Goal: Transaction & Acquisition: Purchase product/service

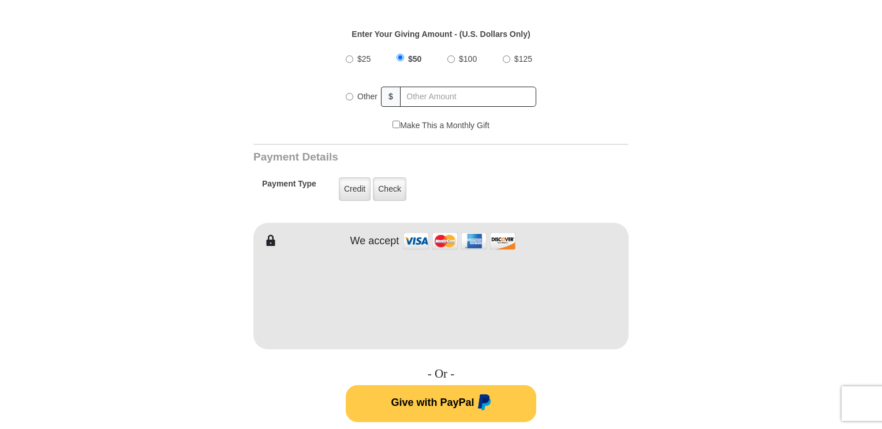
scroll to position [441, 0]
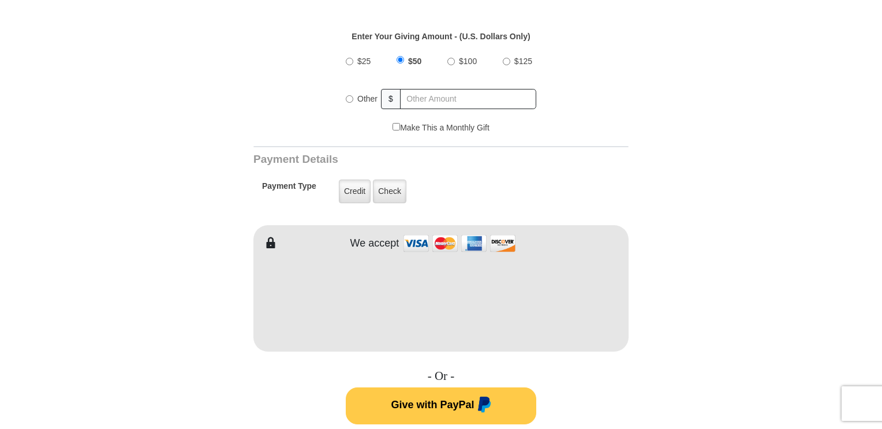
click at [452, 58] on input "$100" at bounding box center [451, 62] width 8 height 8
radio input "true"
click at [354, 179] on label "Credit" at bounding box center [355, 191] width 32 height 24
click at [0, 0] on input "Credit" at bounding box center [0, 0] width 0 height 0
type input "[PERSON_NAME]"
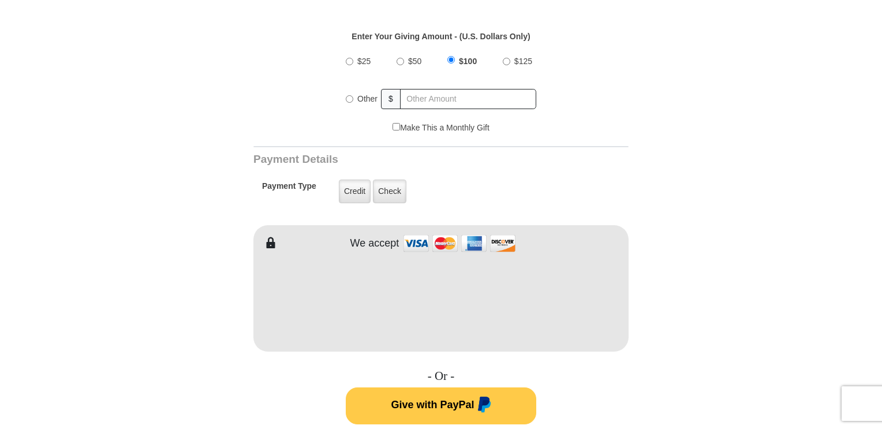
type input "[PERSON_NAME]"
click at [426, 399] on span "Give with PayPal" at bounding box center [432, 405] width 83 height 12
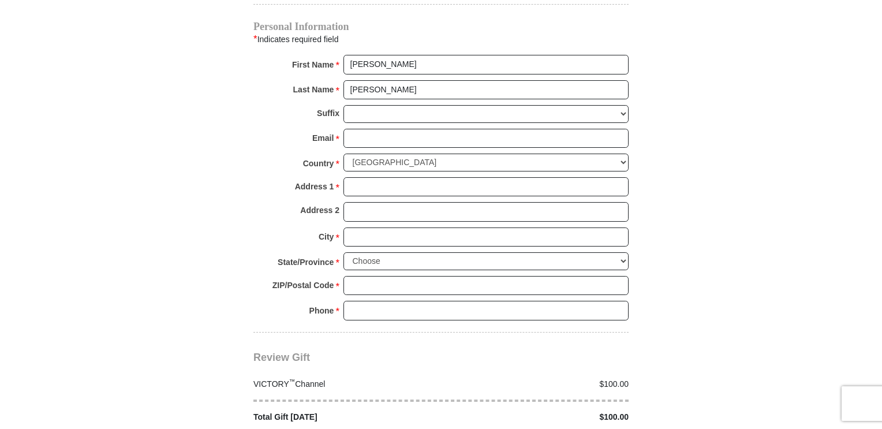
scroll to position [883, 0]
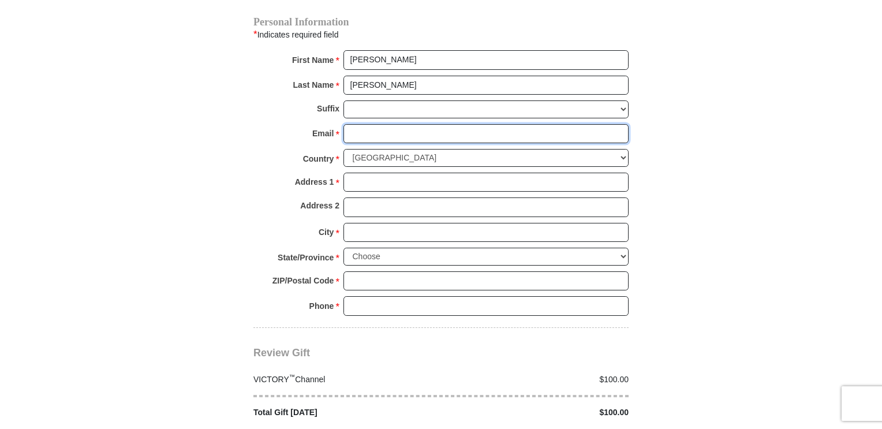
click at [374, 124] on input "Email *" at bounding box center [485, 134] width 285 height 20
type input "[EMAIL_ADDRESS][DOMAIN_NAME]"
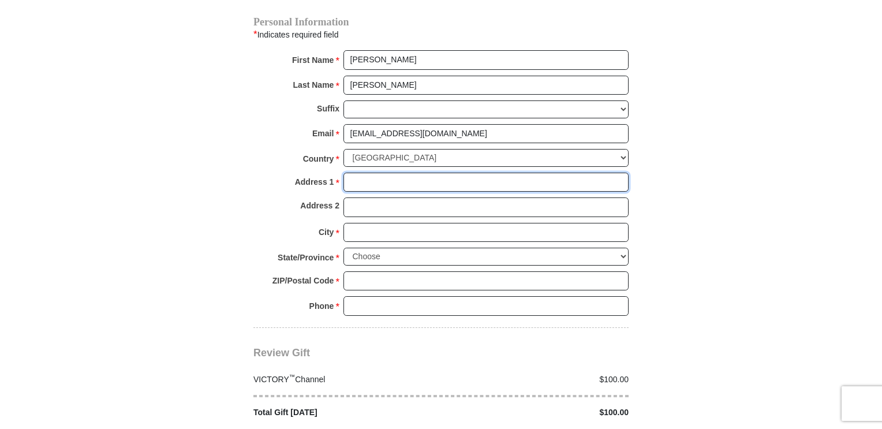
type input "[STREET_ADDRESS]"
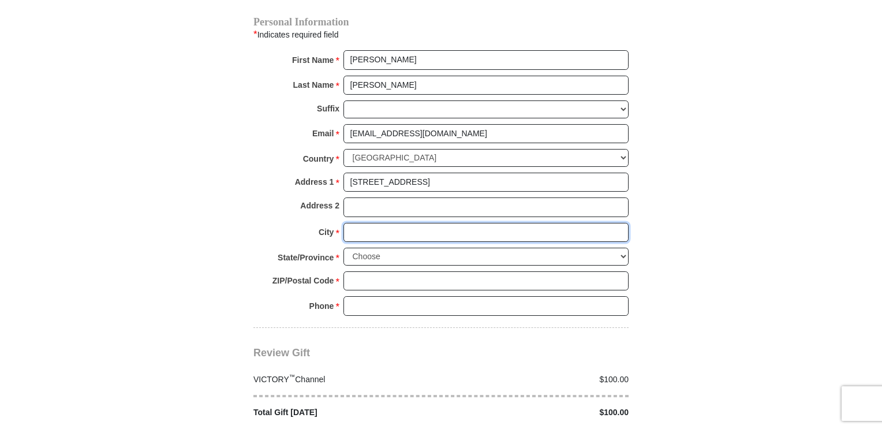
type input "[PERSON_NAME]"
select select "LA"
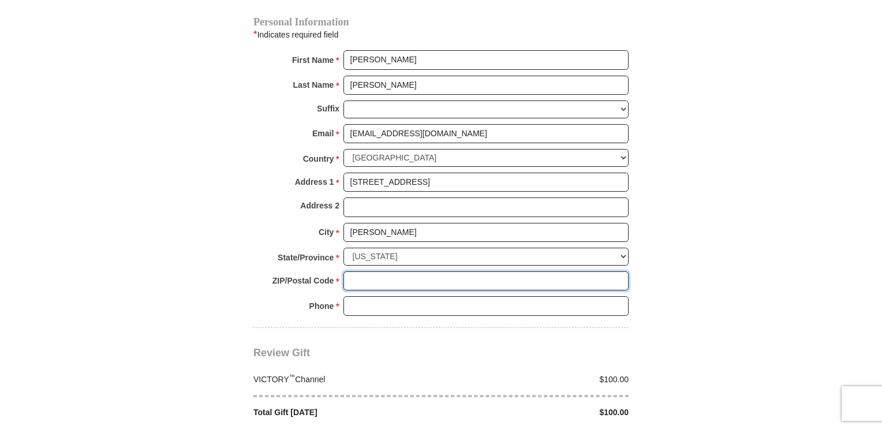
type input "70785"
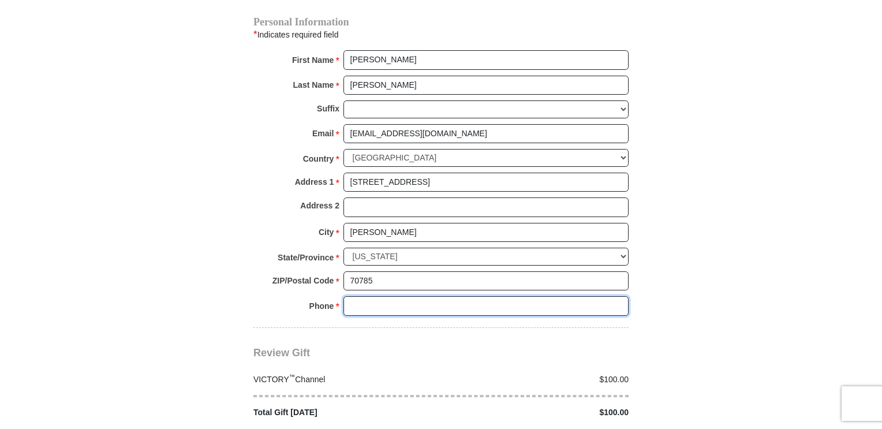
type input "2255329145"
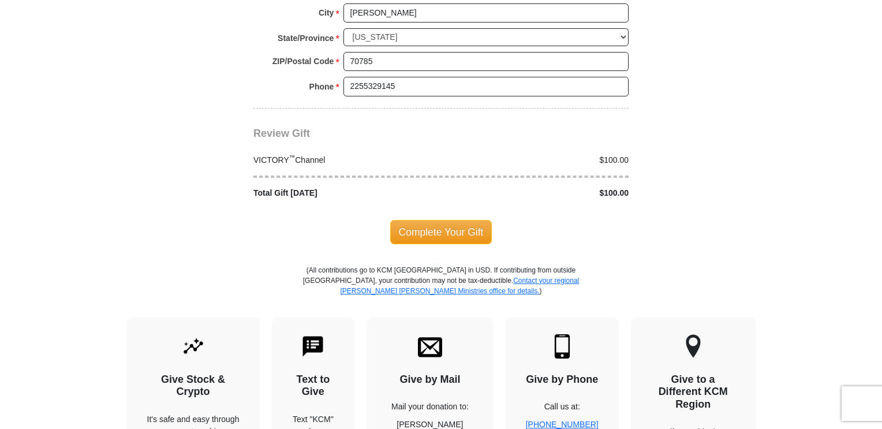
scroll to position [1114, 0]
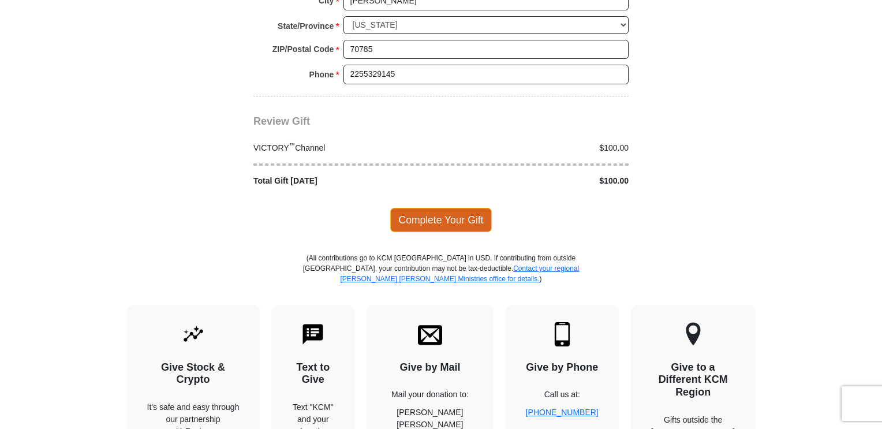
click at [447, 208] on span "Complete Your Gift" at bounding box center [441, 220] width 102 height 24
